Goal: Navigation & Orientation: Find specific page/section

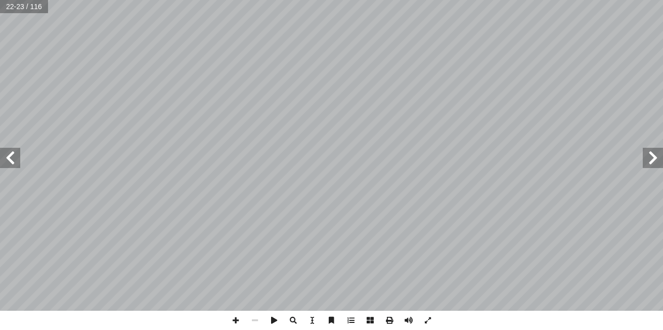
click at [9, 167] on span at bounding box center [10, 158] width 20 height 20
click at [4, 148] on span at bounding box center [10, 158] width 20 height 20
click at [648, 161] on span at bounding box center [652, 158] width 20 height 20
click at [7, 154] on span at bounding box center [10, 158] width 20 height 20
click at [658, 158] on span at bounding box center [652, 158] width 20 height 20
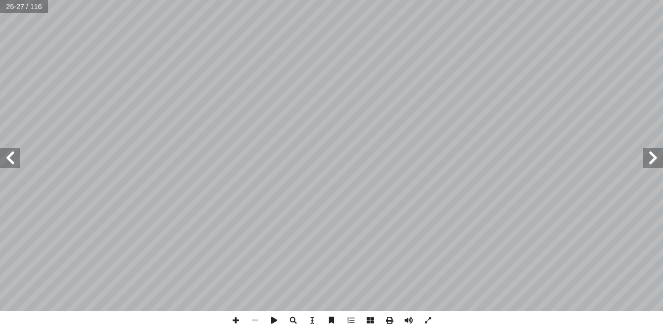
click at [20, 165] on span at bounding box center [10, 158] width 20 height 20
